Goal: Task Accomplishment & Management: Manage account settings

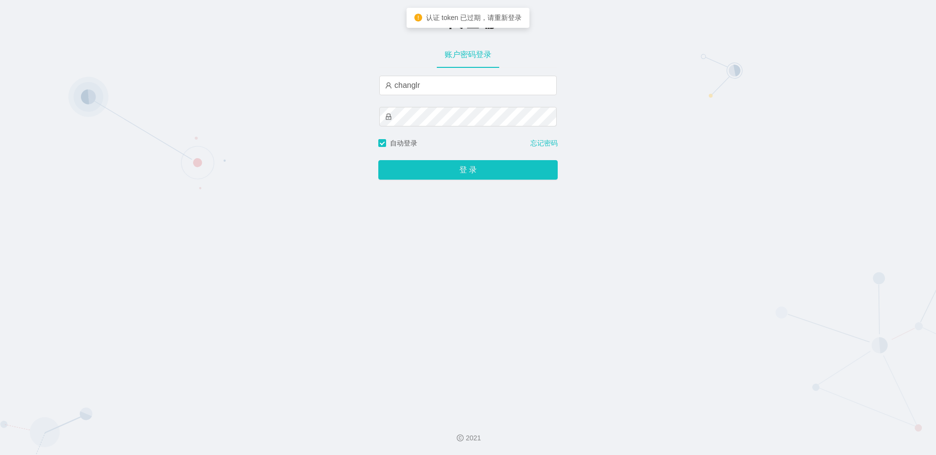
type input "changlre"
type input "changle666"
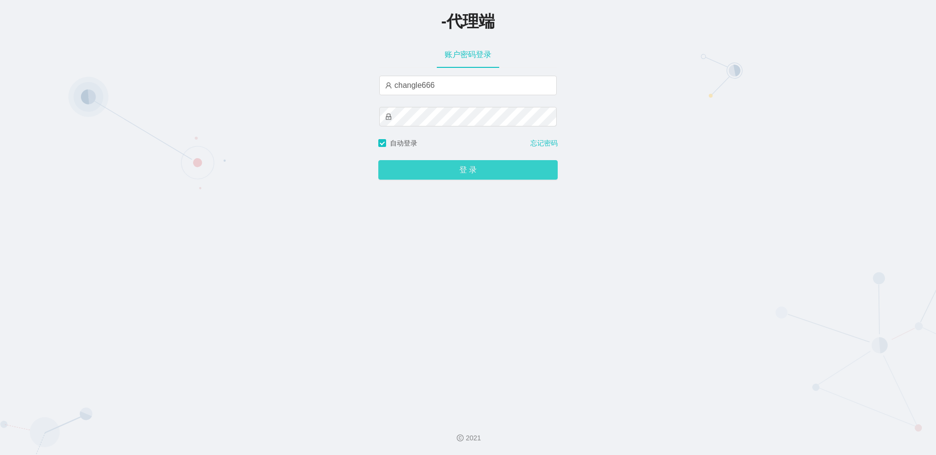
click at [492, 173] on button "登 录" at bounding box center [467, 170] width 179 height 20
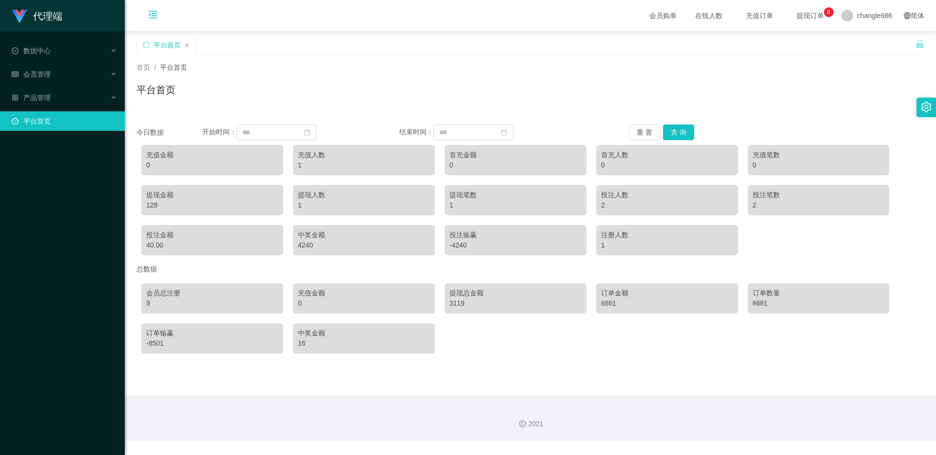
click at [151, 14] on icon "图标: menu-fold" at bounding box center [153, 15] width 10 height 10
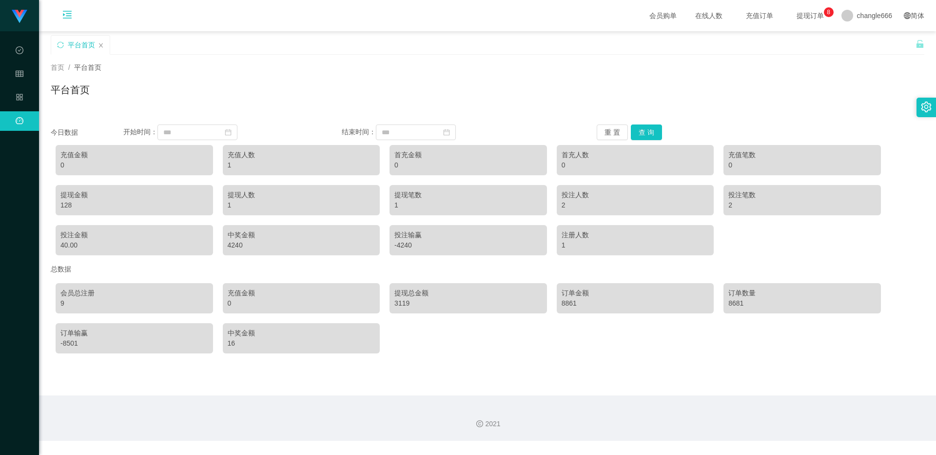
click at [70, 14] on icon "图标: menu-unfold" at bounding box center [67, 15] width 10 height 10
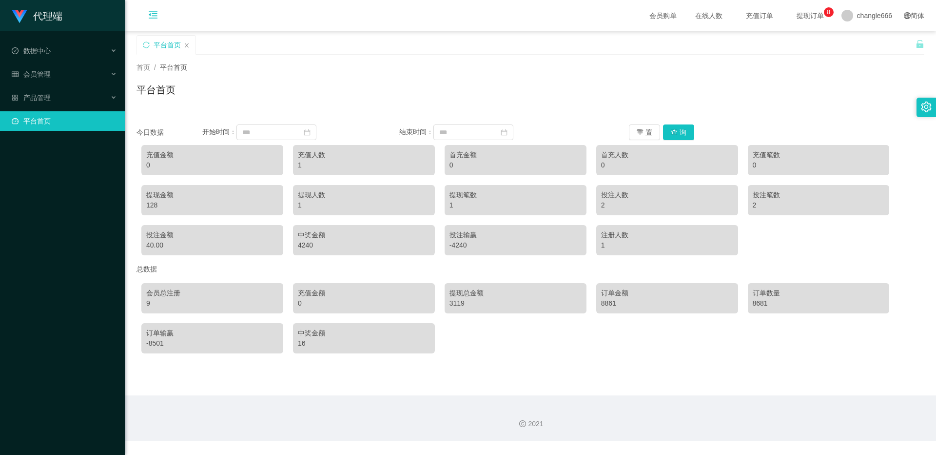
click at [149, 12] on icon "图标: menu-fold" at bounding box center [153, 15] width 10 height 10
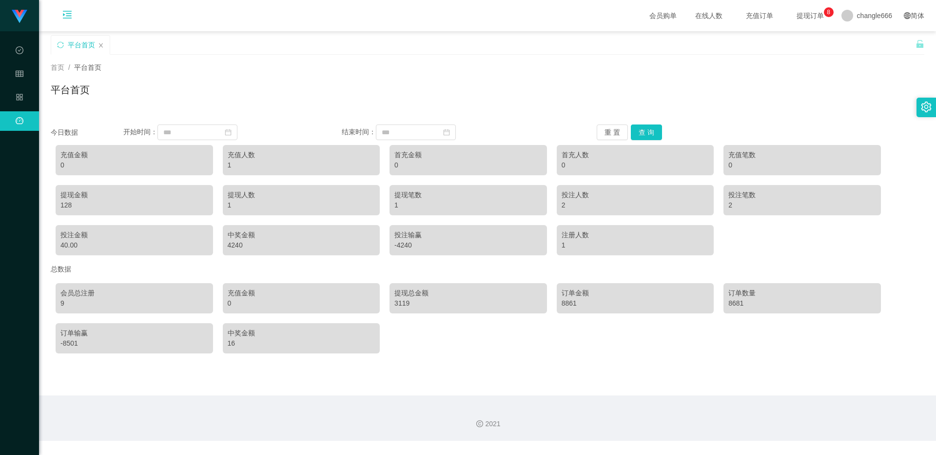
click at [76, 15] on icon "图标: menu-unfold" at bounding box center [67, 15] width 33 height 31
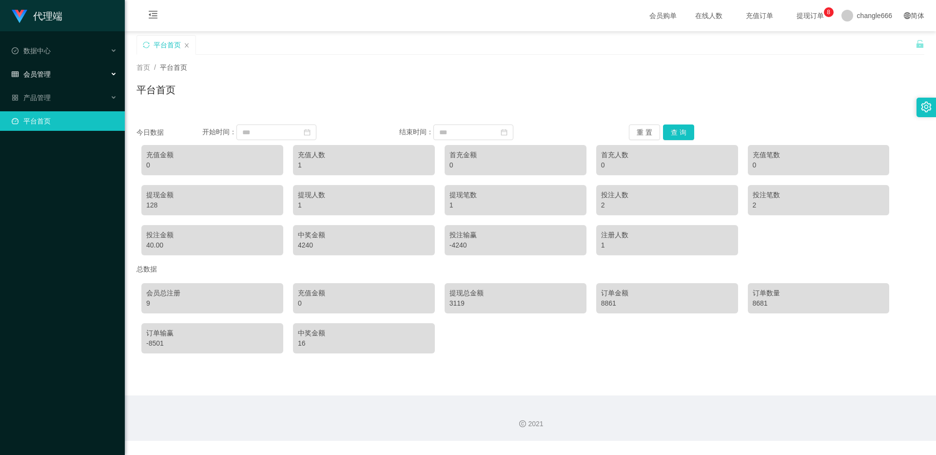
click at [53, 70] on div "会员管理" at bounding box center [62, 74] width 125 height 20
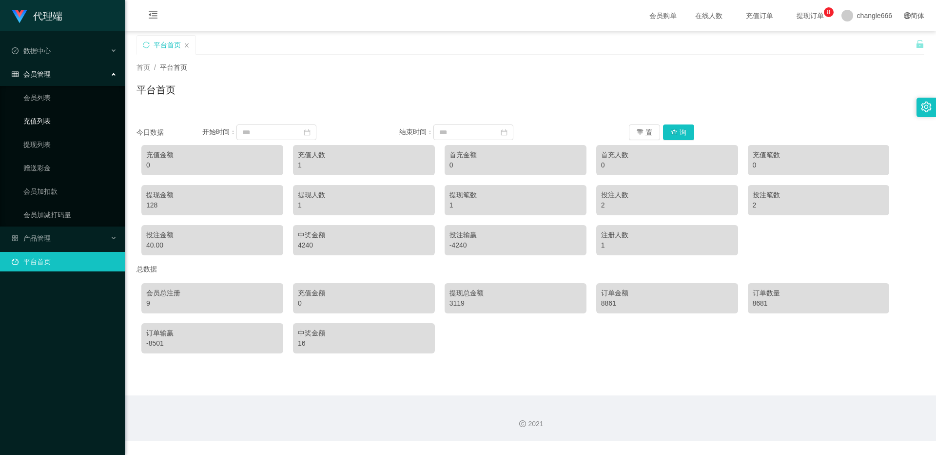
click at [52, 124] on link "充值列表" at bounding box center [70, 121] width 94 height 20
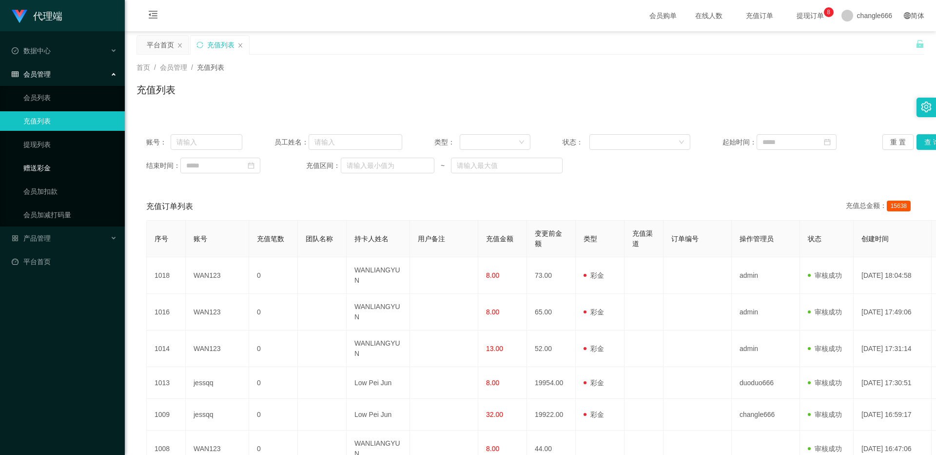
click at [47, 167] on link "赠送彩金" at bounding box center [70, 168] width 94 height 20
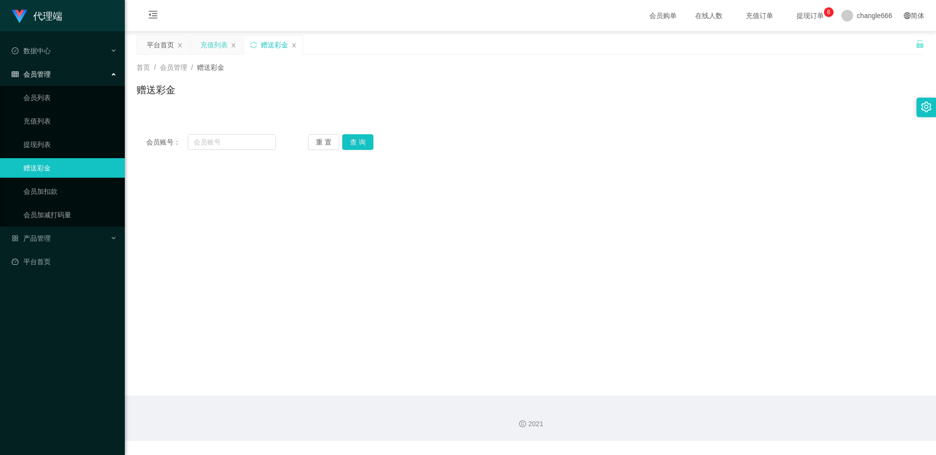
click at [217, 40] on div "充值列表" at bounding box center [213, 45] width 27 height 19
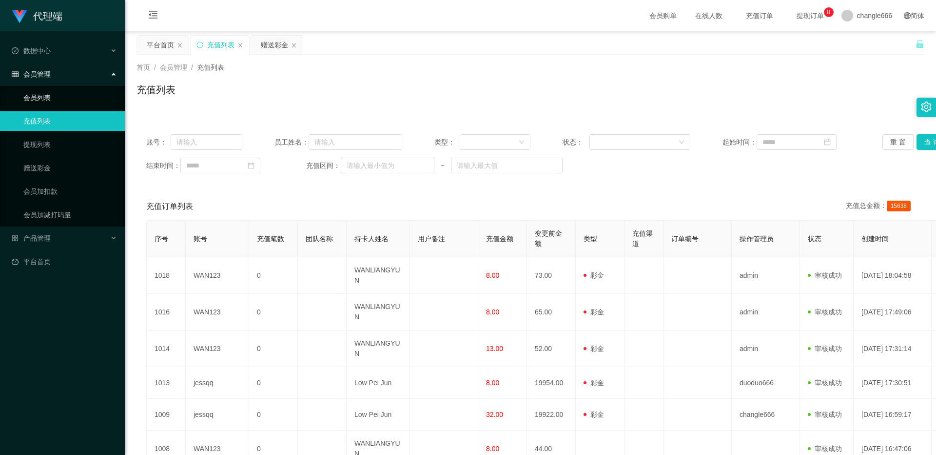
click at [42, 98] on link "会员列表" at bounding box center [70, 98] width 94 height 20
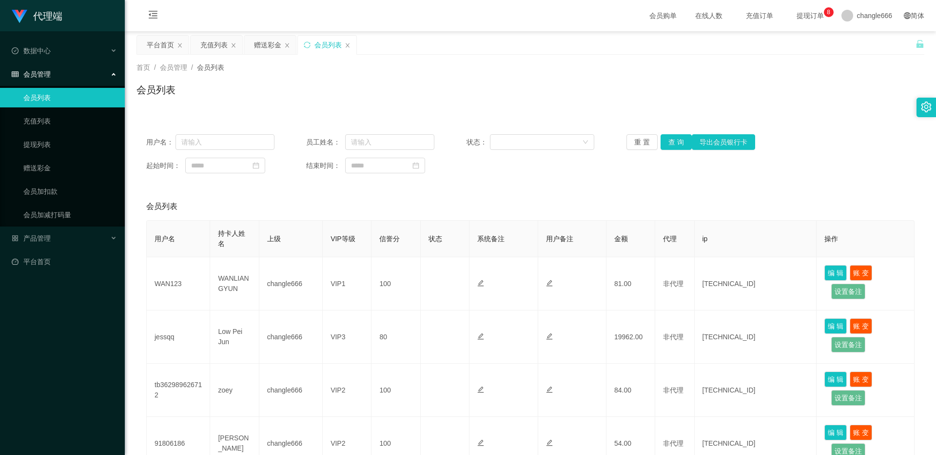
drag, startPoint x: 335, startPoint y: 53, endPoint x: 311, endPoint y: 50, distance: 23.7
click at [335, 53] on div "会员列表" at bounding box center [328, 45] width 27 height 19
click at [272, 40] on div "赠送彩金" at bounding box center [267, 45] width 27 height 19
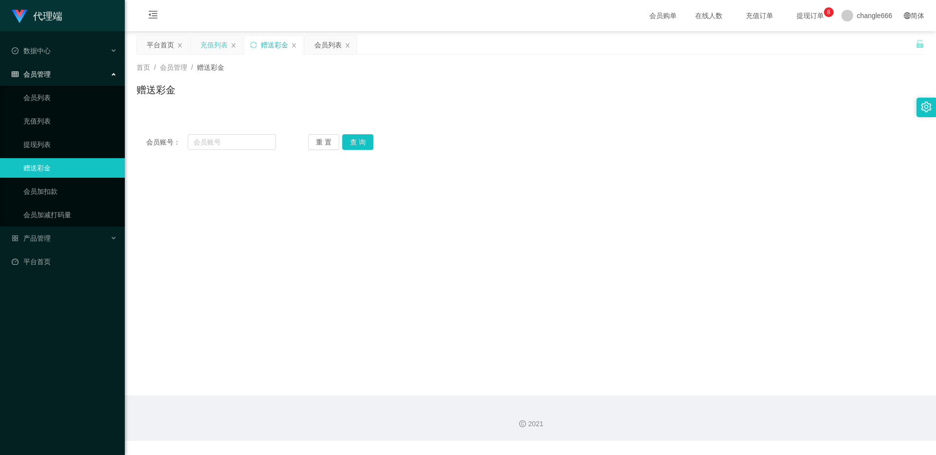
click at [211, 49] on div "充值列表" at bounding box center [213, 45] width 27 height 19
